Goal: Transaction & Acquisition: Purchase product/service

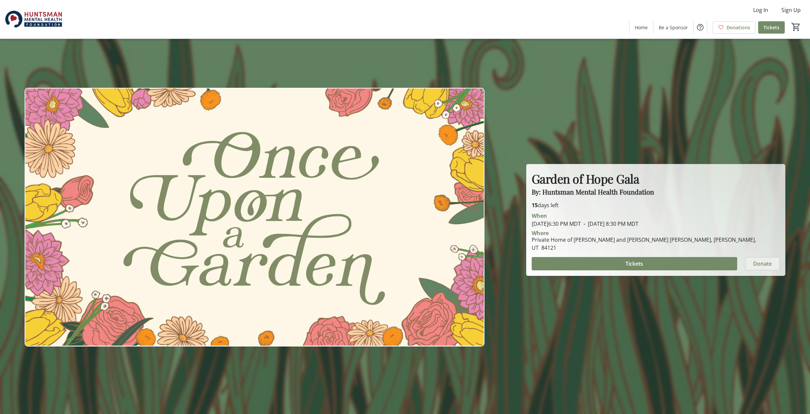
click at [761, 260] on span "Donate" at bounding box center [762, 264] width 19 height 8
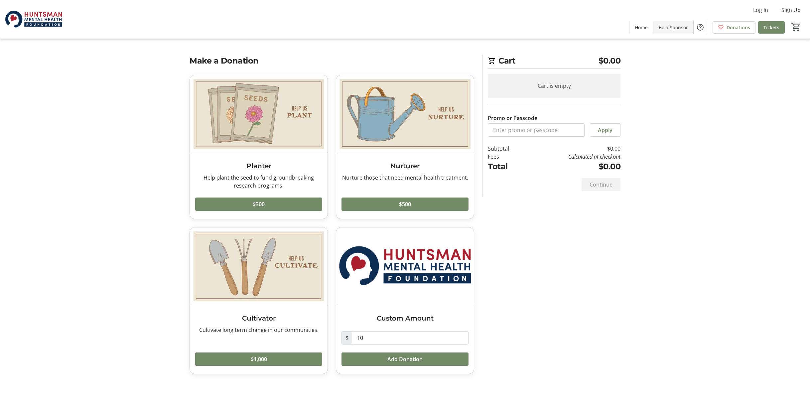
click at [680, 28] on span "Be a Sponsor" at bounding box center [672, 27] width 29 height 7
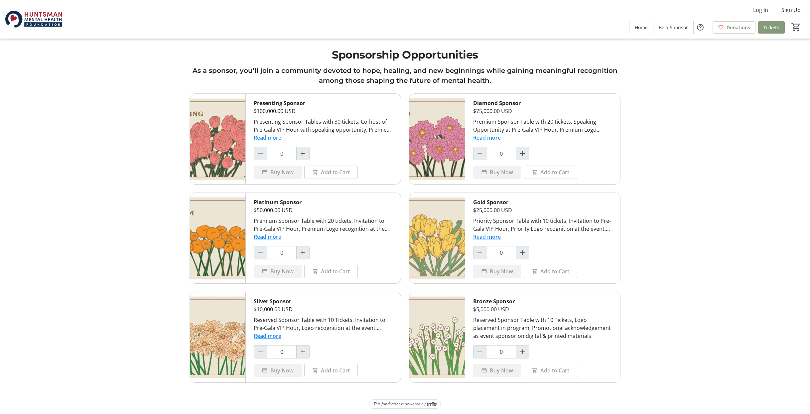
click at [766, 30] on span "Tickets" at bounding box center [771, 27] width 16 height 7
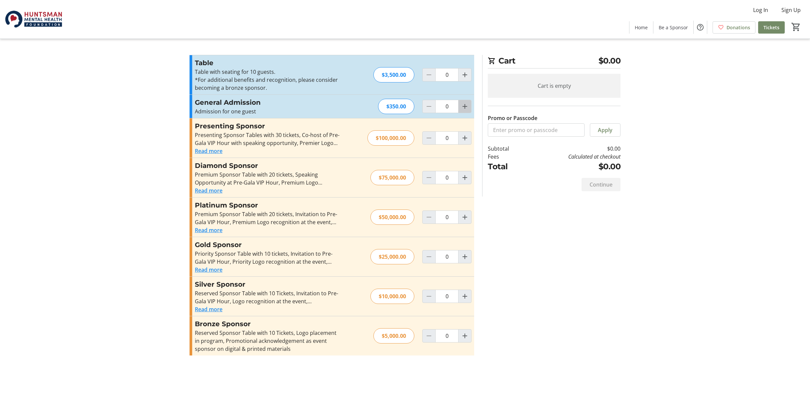
click at [463, 109] on mat-icon "Increment by one" at bounding box center [465, 106] width 8 height 8
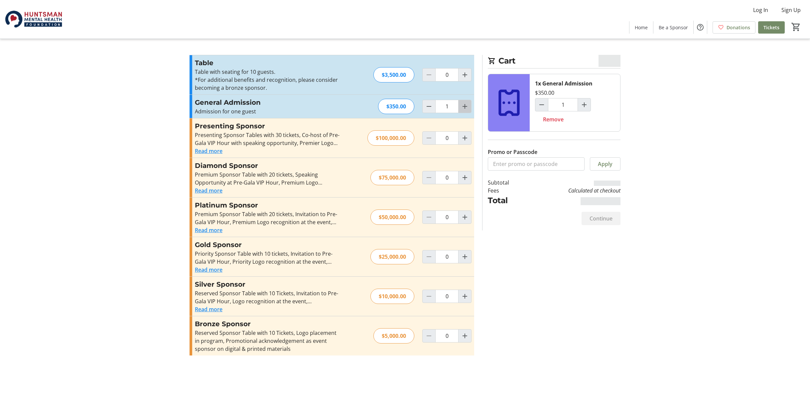
click at [464, 107] on mat-icon "Increment by one" at bounding box center [465, 106] width 8 height 8
type input "2"
click at [599, 219] on span "Continue" at bounding box center [600, 218] width 23 height 8
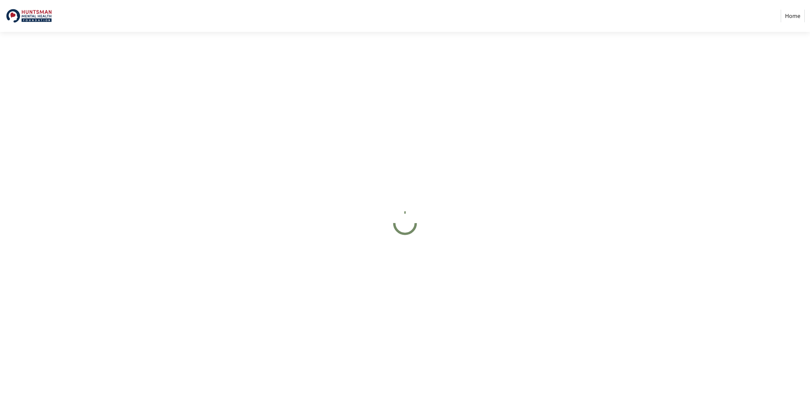
select select "US"
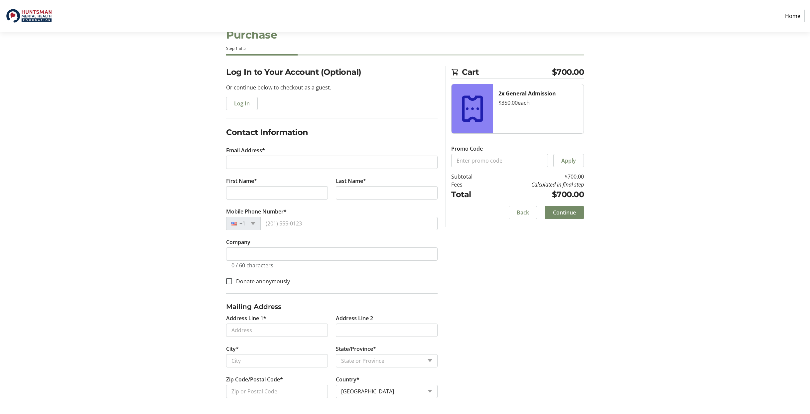
scroll to position [21, 0]
type input "[PERSON_NAME]"
type input "[EMAIL_ADDRESS][DOMAIN_NAME]"
type input "[PERSON_NAME]"
type input "Brand"
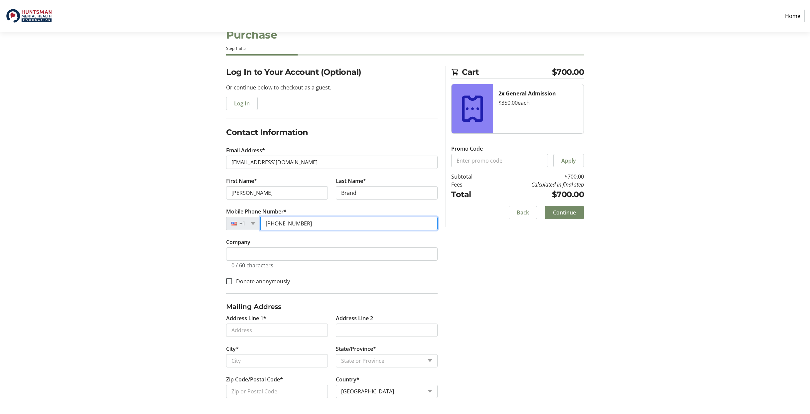
type input "[PHONE_NUMBER]"
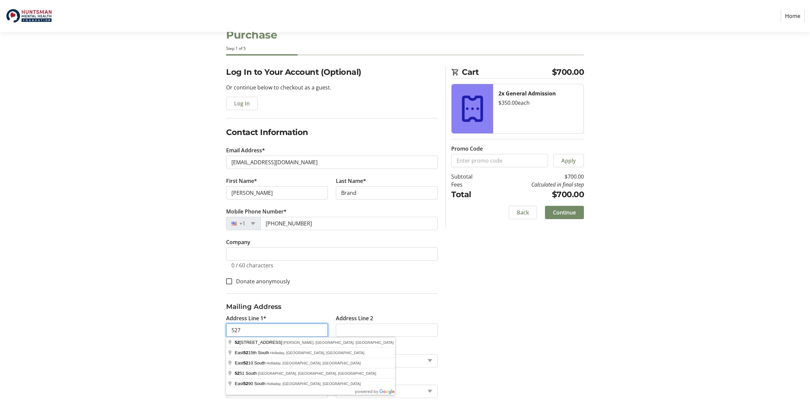
type input "5276"
type input "[STREET_ADDRESS]"
type input "[PERSON_NAME]"
select select "UT"
type input "84117"
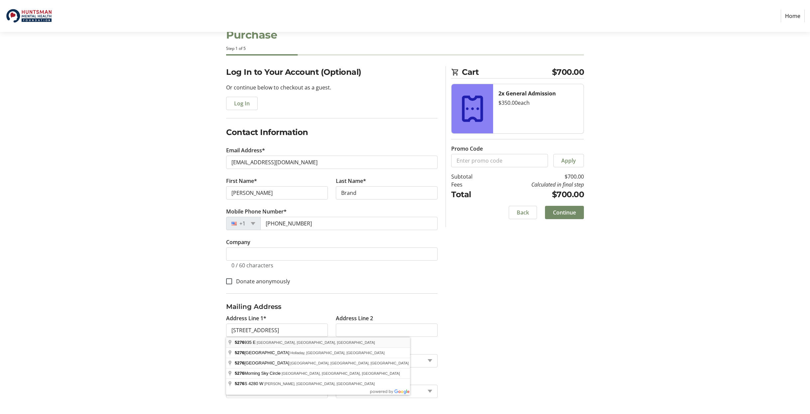
type input "5276 935 East"
type input "[GEOGRAPHIC_DATA]"
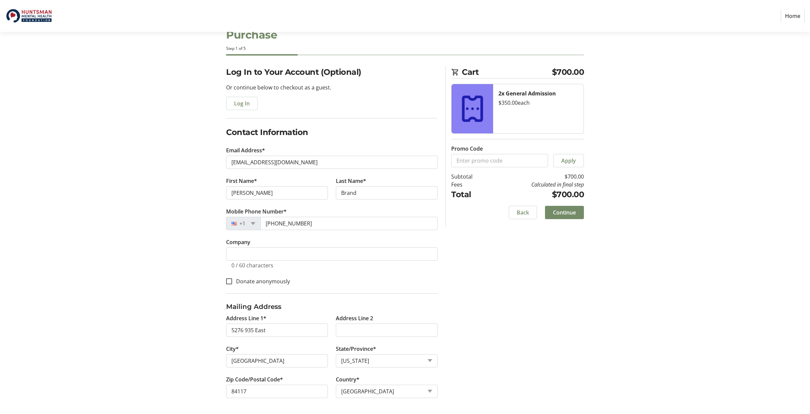
click at [276, 329] on input "5276 935 East" at bounding box center [277, 329] width 102 height 13
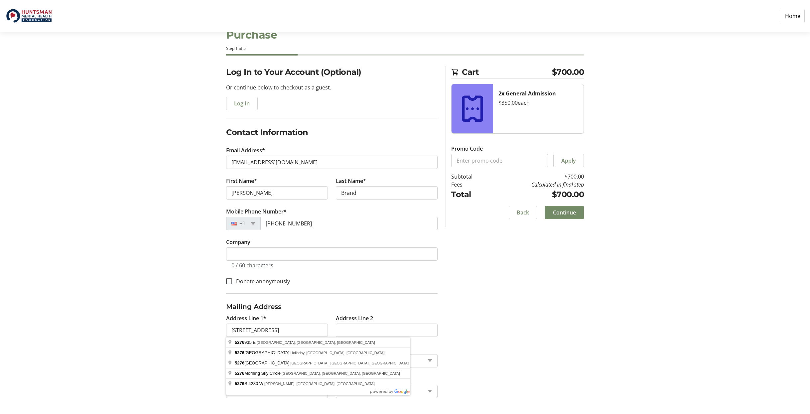
type input "[STREET_ADDRESS]"
type input "[PERSON_NAME]"
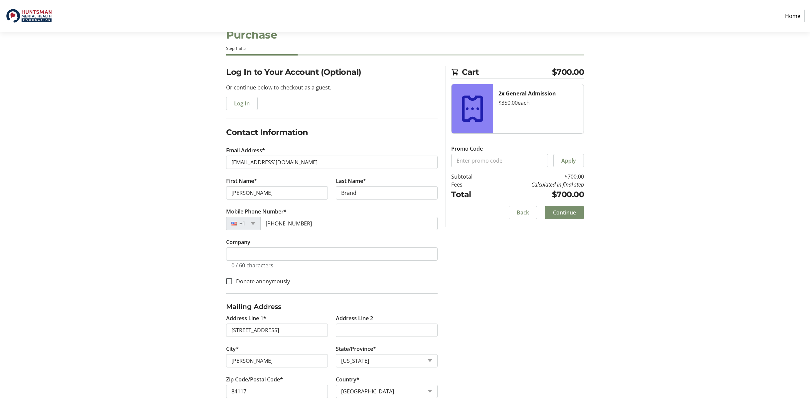
click at [569, 211] on span "Continue" at bounding box center [564, 212] width 23 height 8
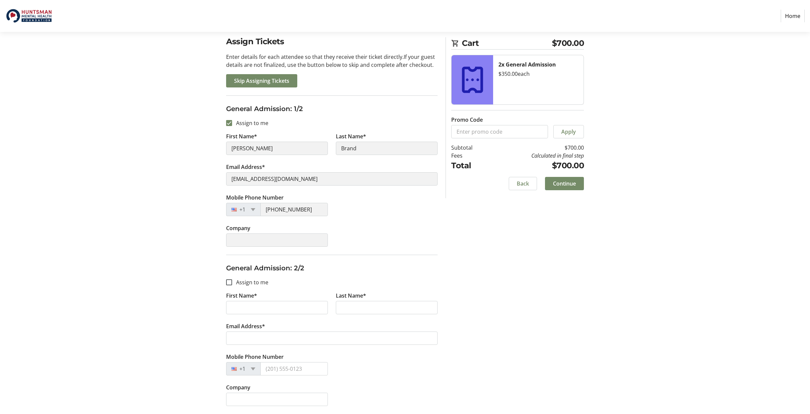
scroll to position [52, 0]
type input "[PERSON_NAME]"
type input "Brand"
type input "[EMAIL_ADDRESS][DOMAIN_NAME]"
click at [567, 187] on span "Continue" at bounding box center [564, 183] width 23 height 8
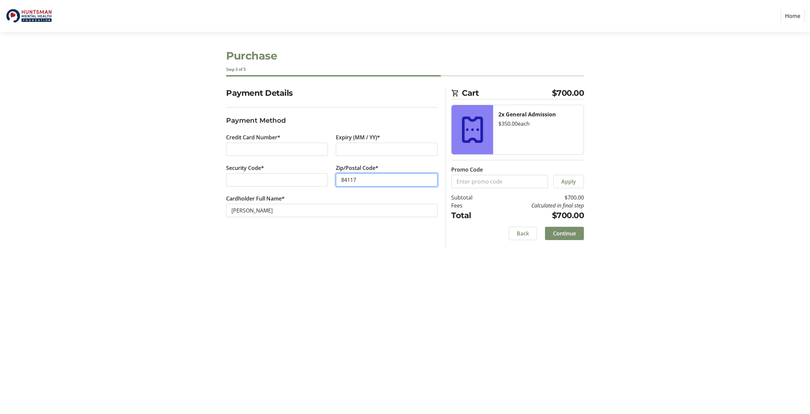
type input "84117"
click at [559, 233] on span "Continue" at bounding box center [564, 233] width 23 height 8
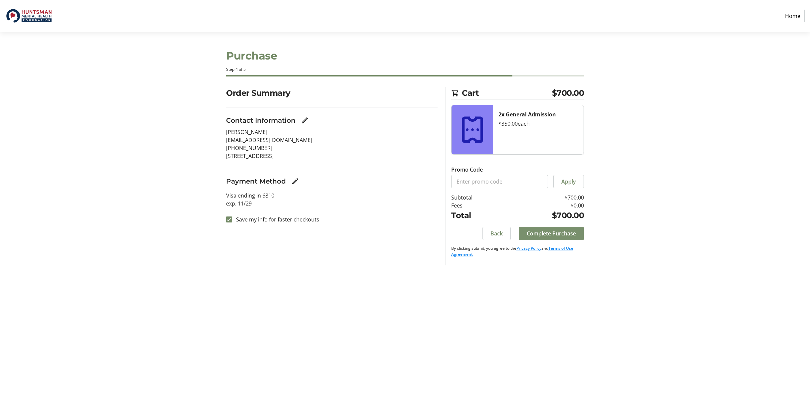
click at [552, 236] on span "Complete Purchase" at bounding box center [550, 233] width 49 height 8
